Goal: Book appointment/travel/reservation

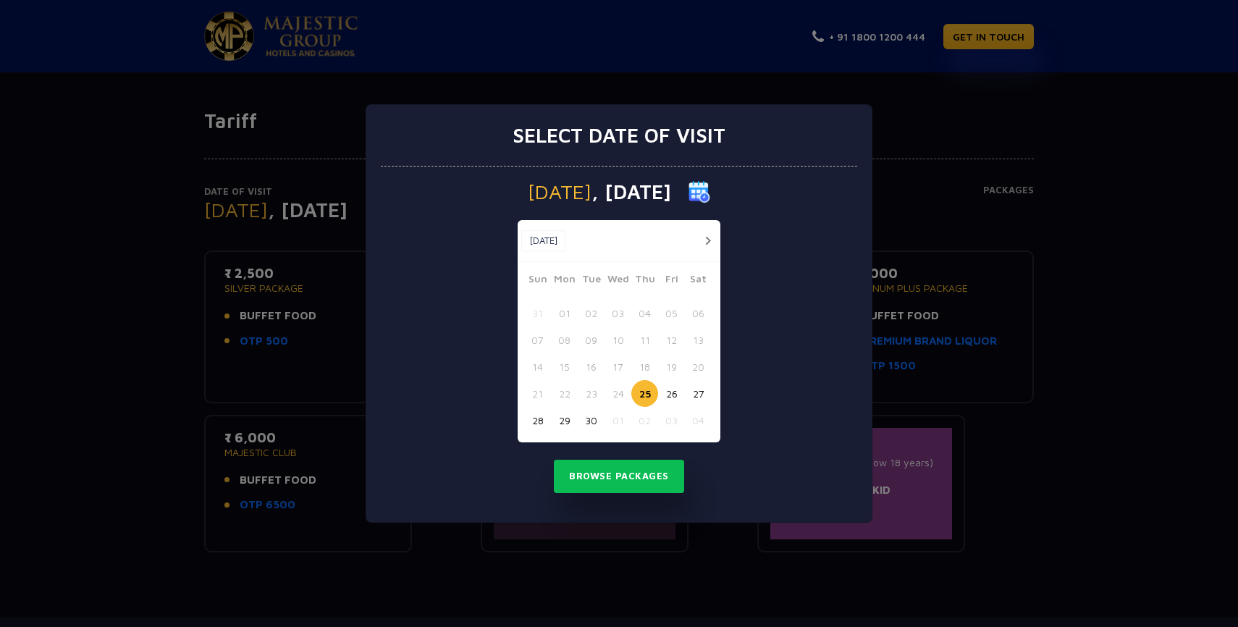
click at [708, 235] on button "button" at bounding box center [708, 241] width 18 height 18
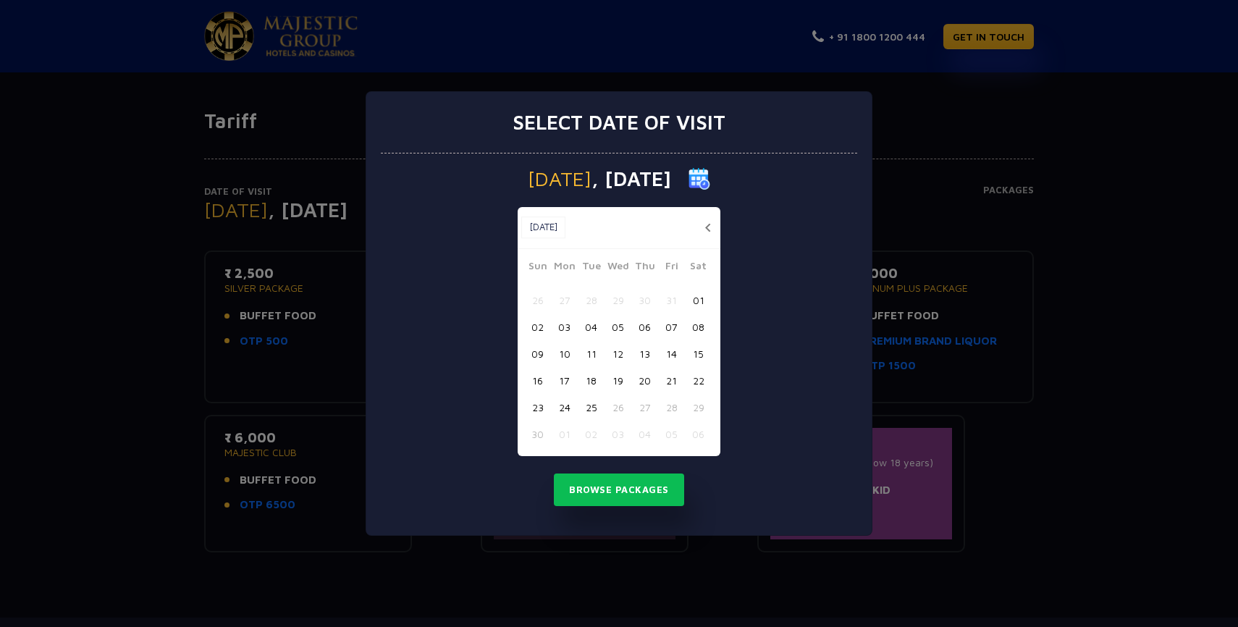
click at [590, 326] on button "04" at bounding box center [591, 327] width 27 height 27
click at [621, 493] on button "Browse Packages" at bounding box center [619, 490] width 130 height 33
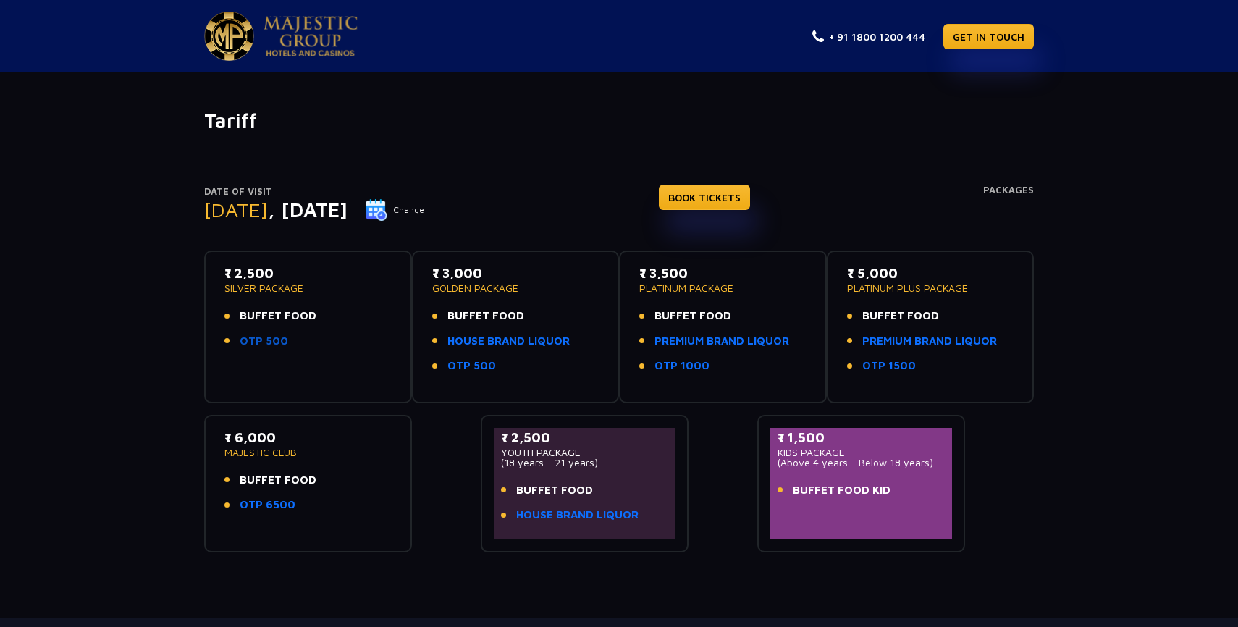
click at [269, 341] on link "OTP 500" at bounding box center [264, 341] width 49 height 17
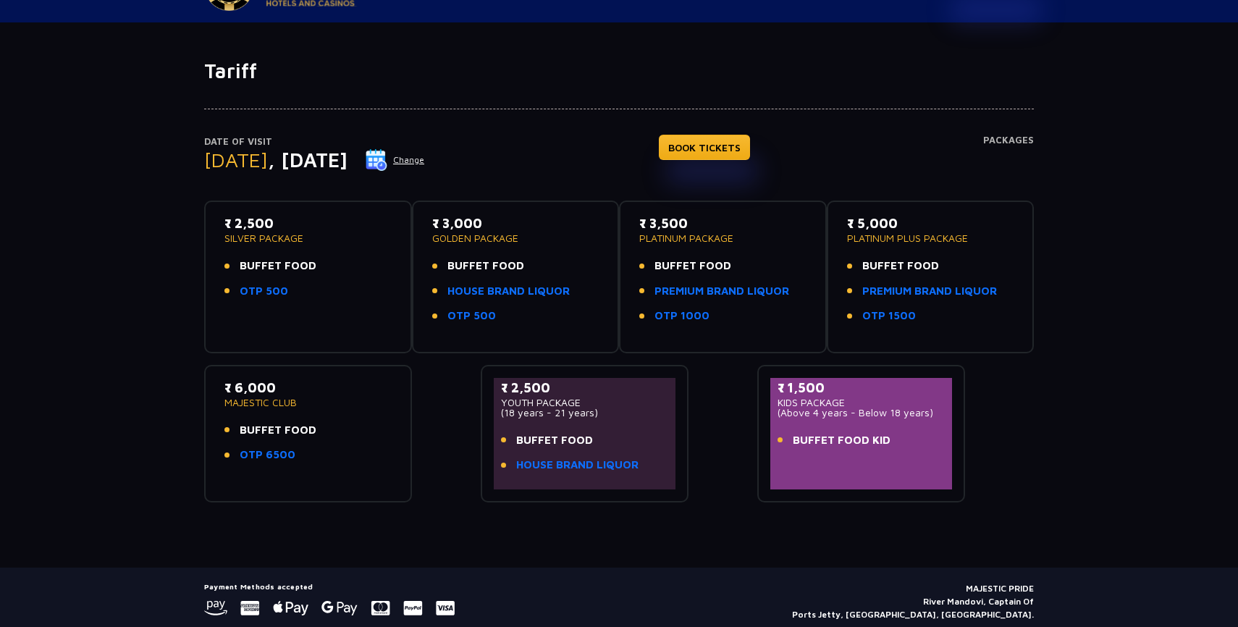
scroll to position [49, 0]
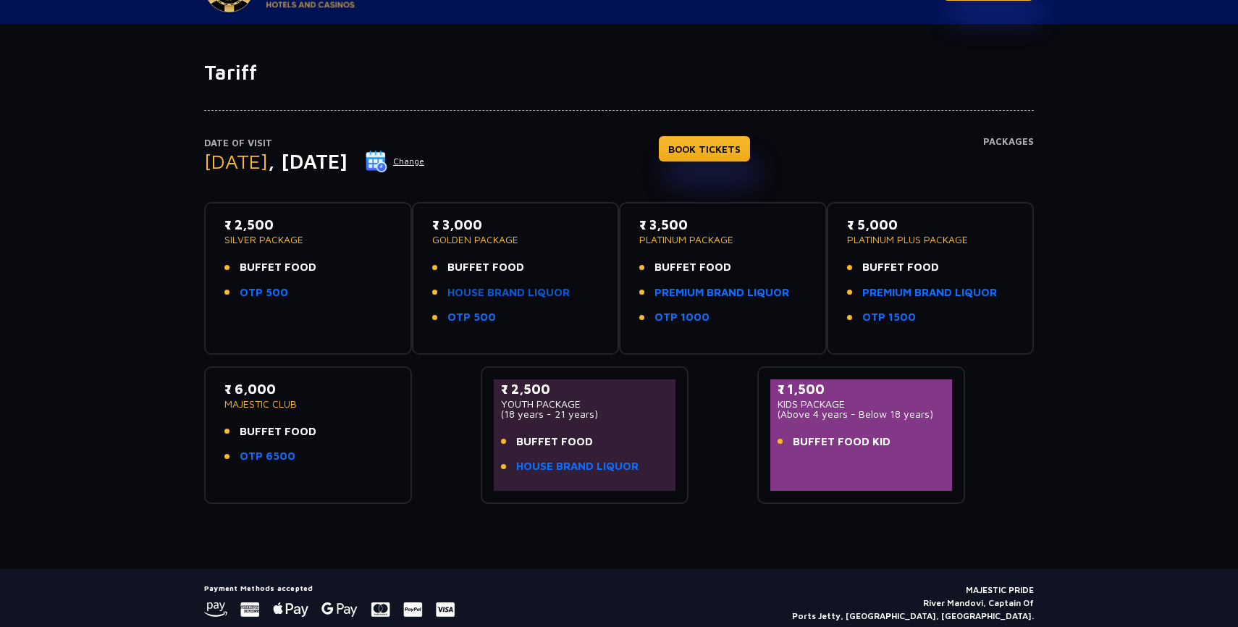
click at [529, 295] on link "HOUSE BRAND LIQUOR" at bounding box center [509, 293] width 122 height 17
